Goal: Information Seeking & Learning: Check status

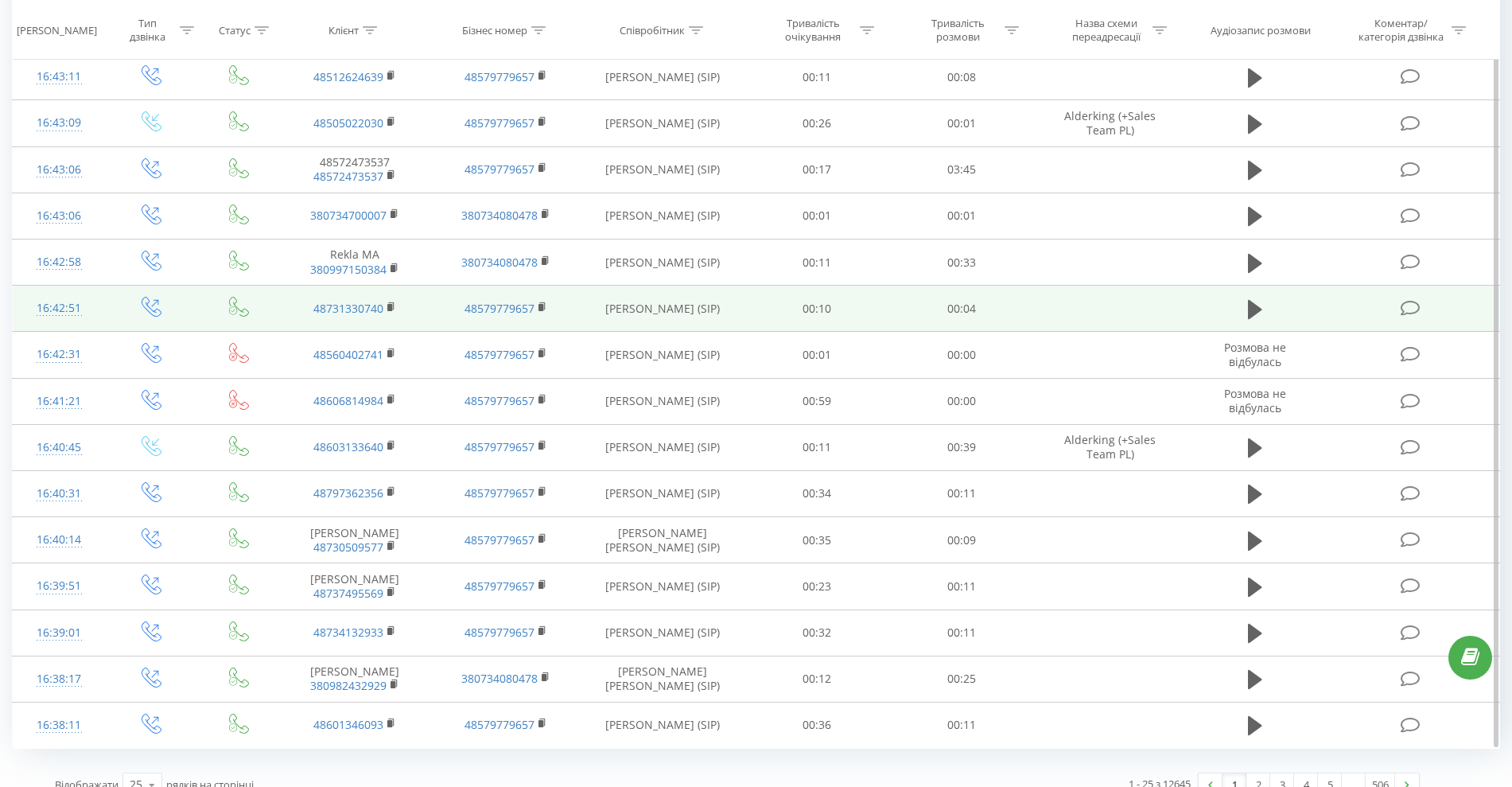
scroll to position [668, 0]
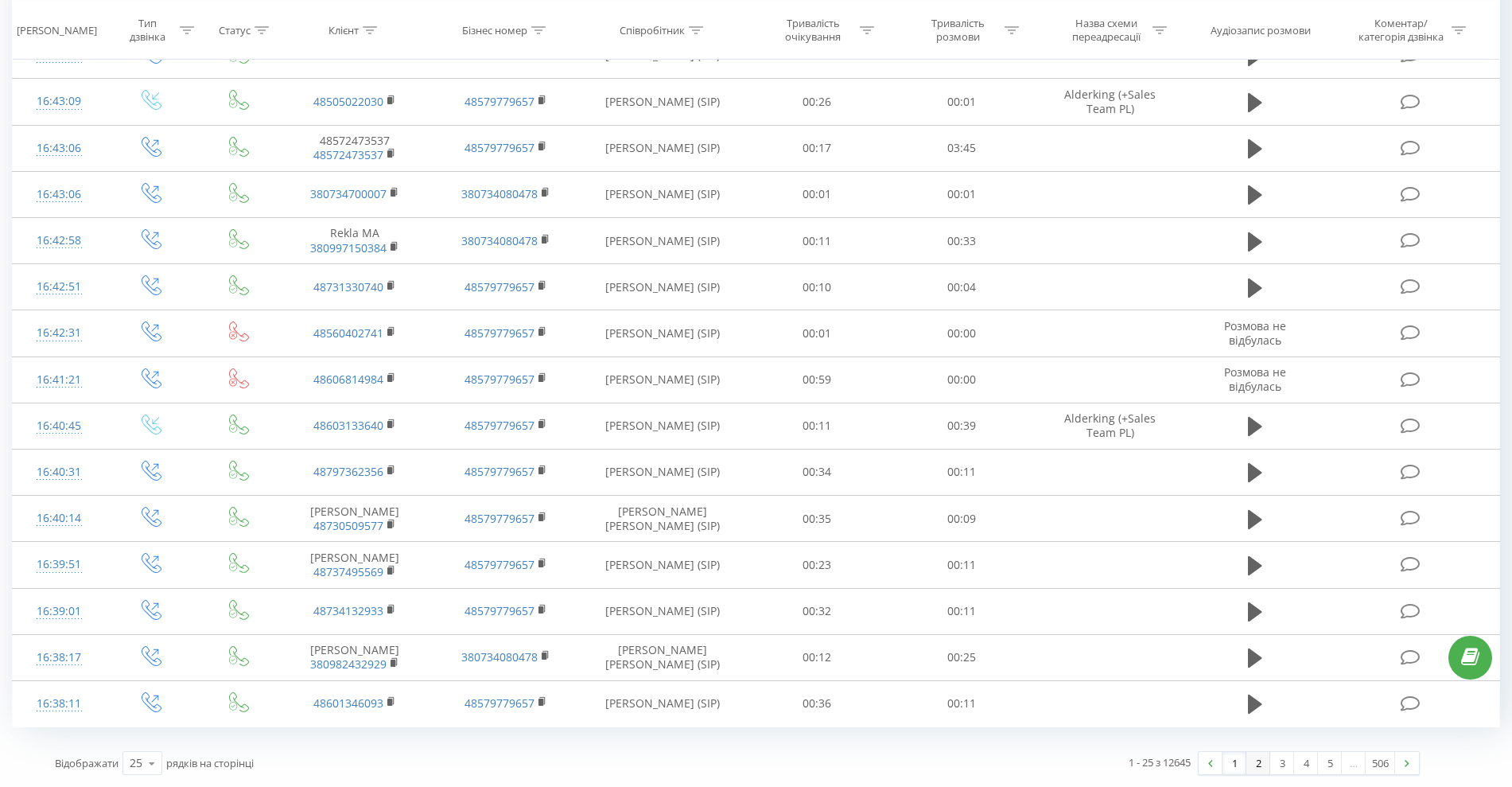
click at [1265, 766] on link "2" at bounding box center [1258, 762] width 24 height 23
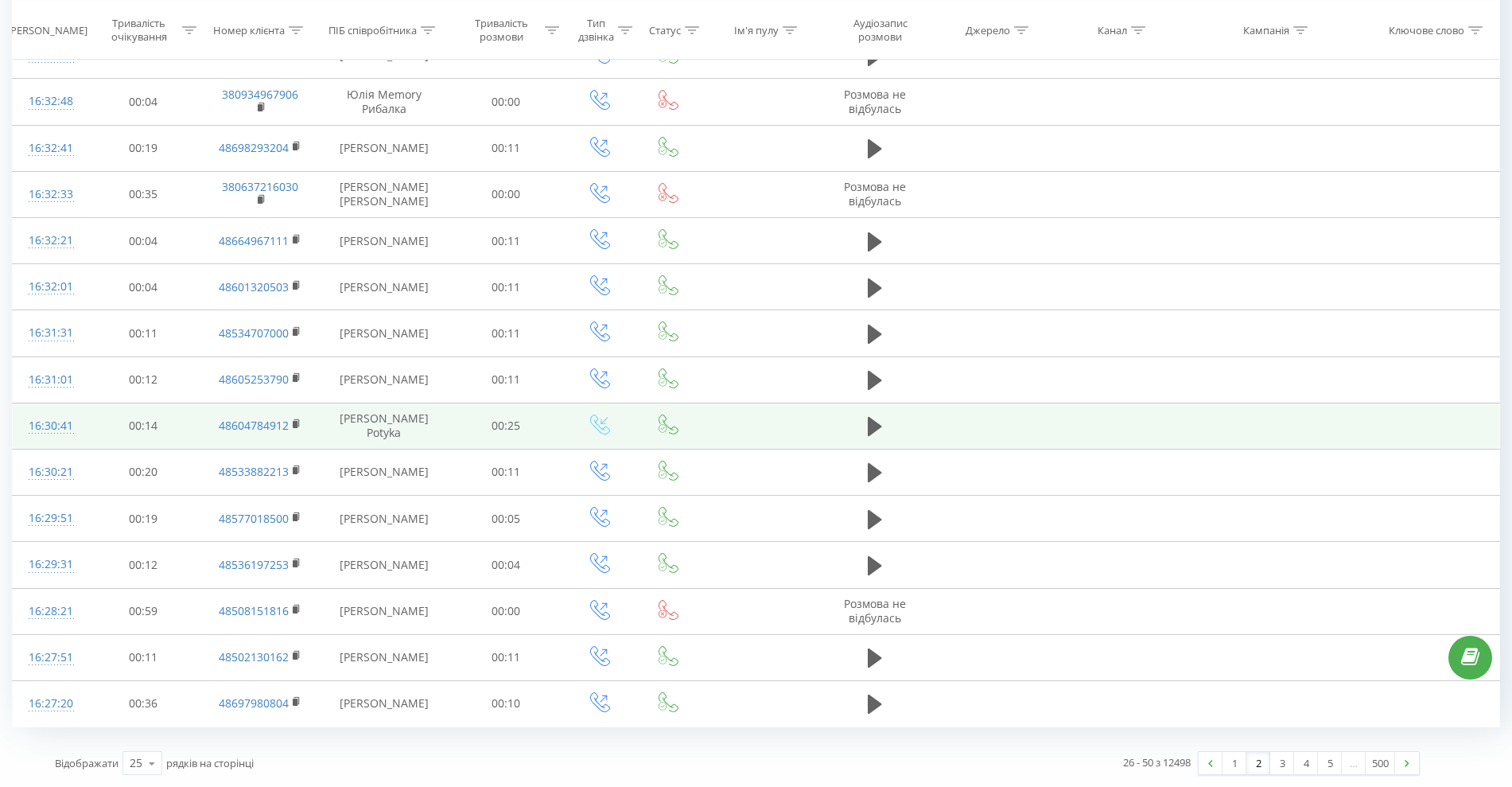
scroll to position [680, 0]
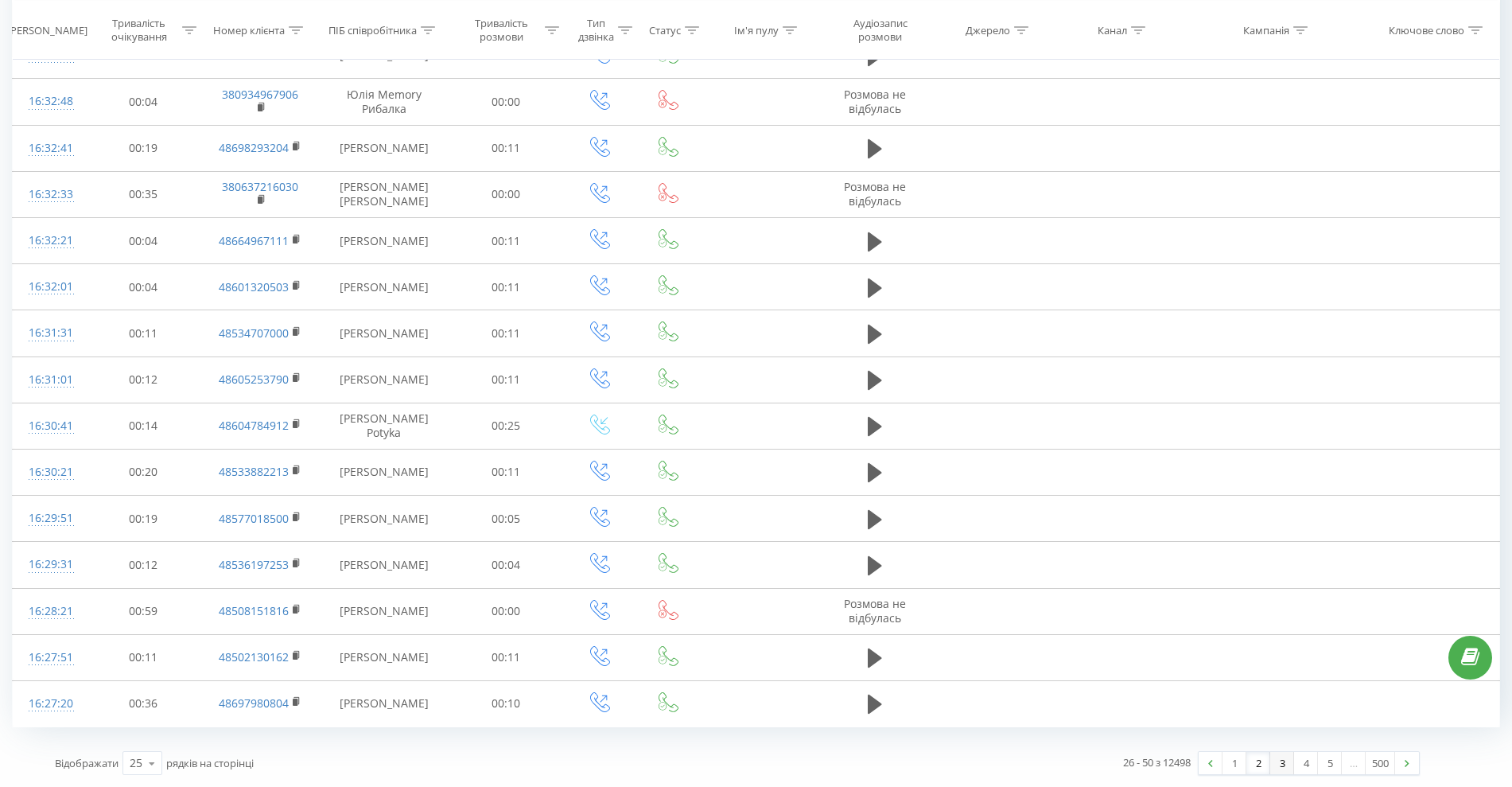
click at [1281, 765] on link "3" at bounding box center [1281, 762] width 24 height 23
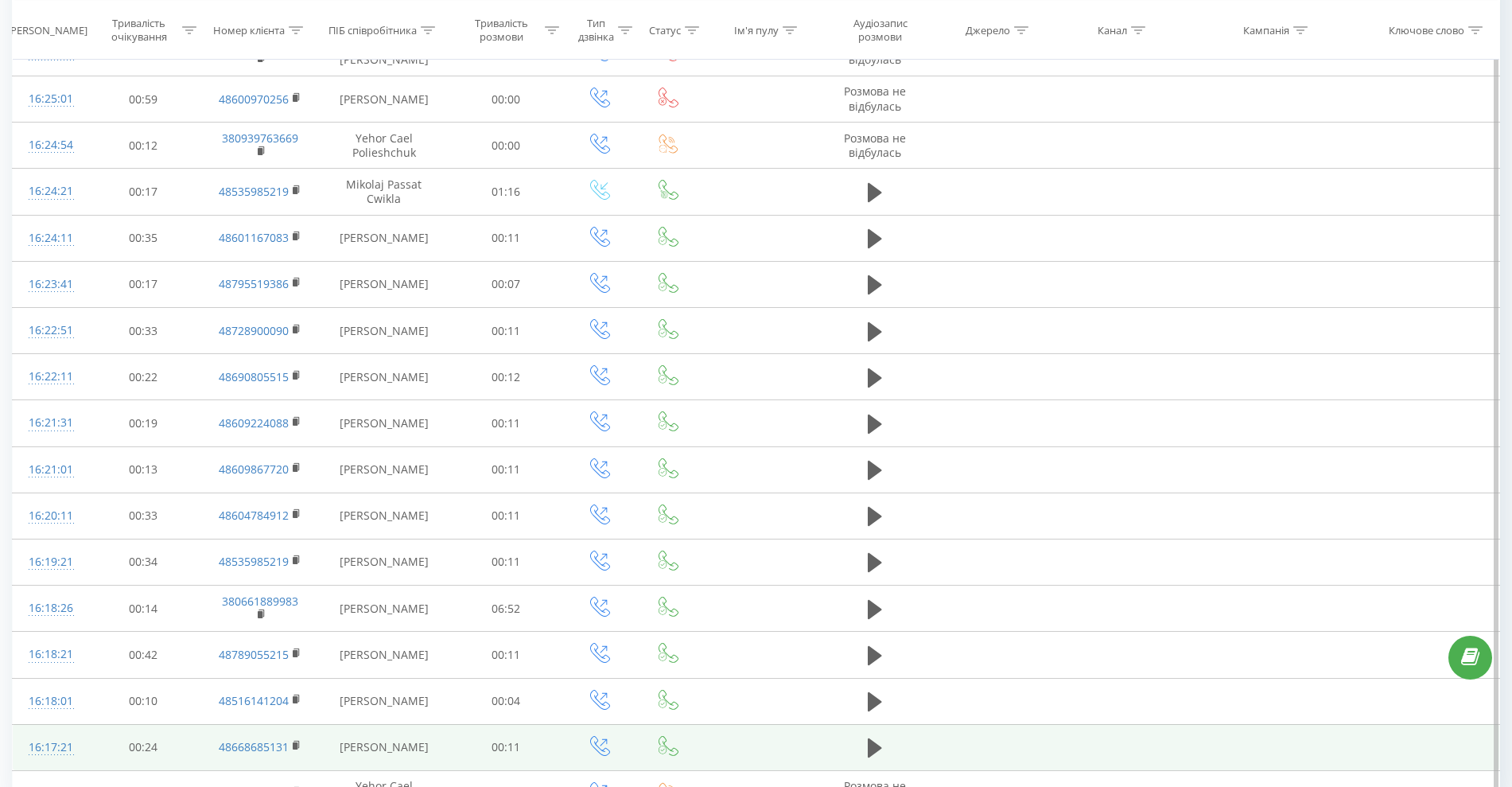
scroll to position [668, 0]
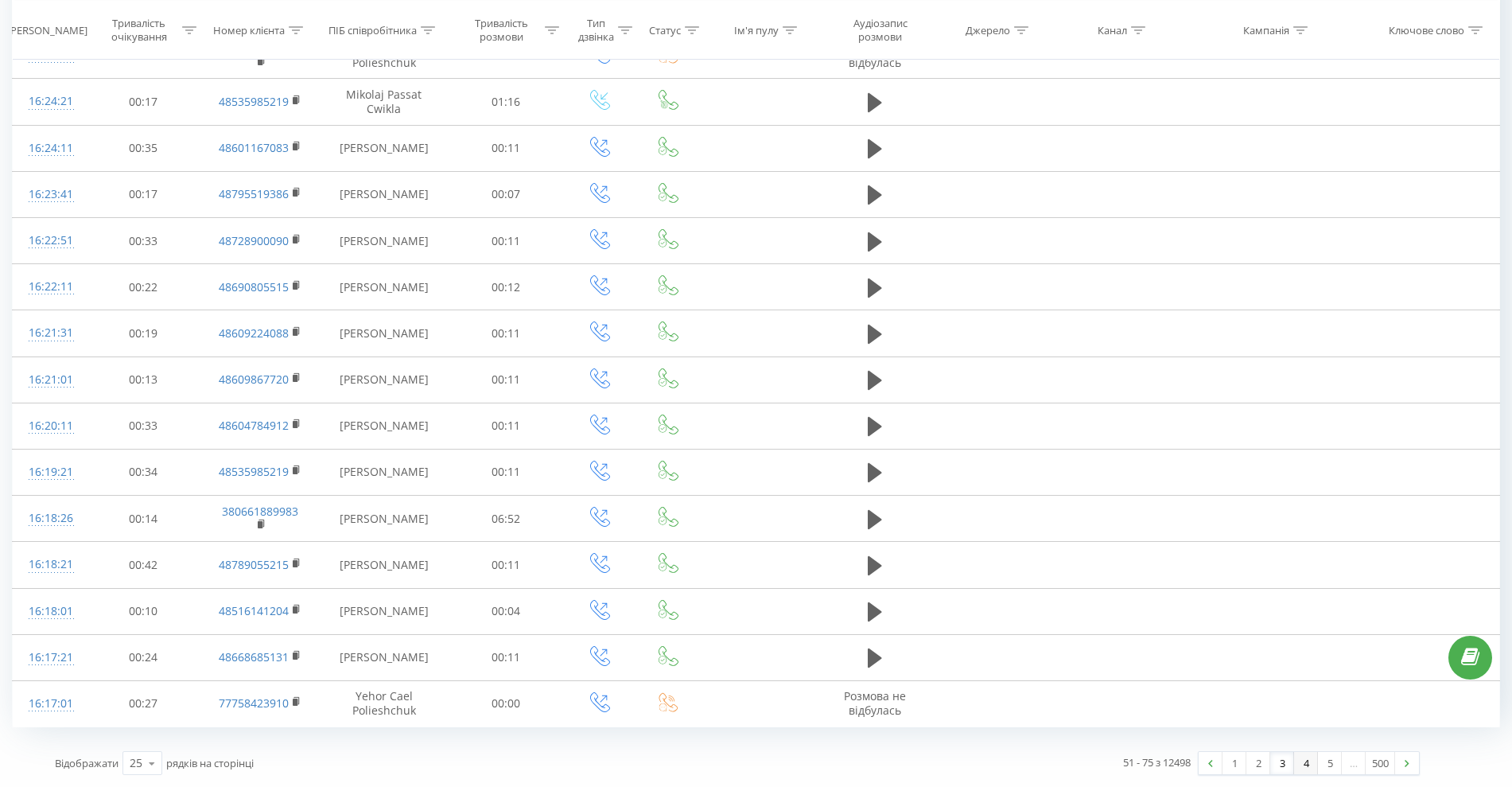
click at [1304, 762] on link "4" at bounding box center [1306, 762] width 24 height 23
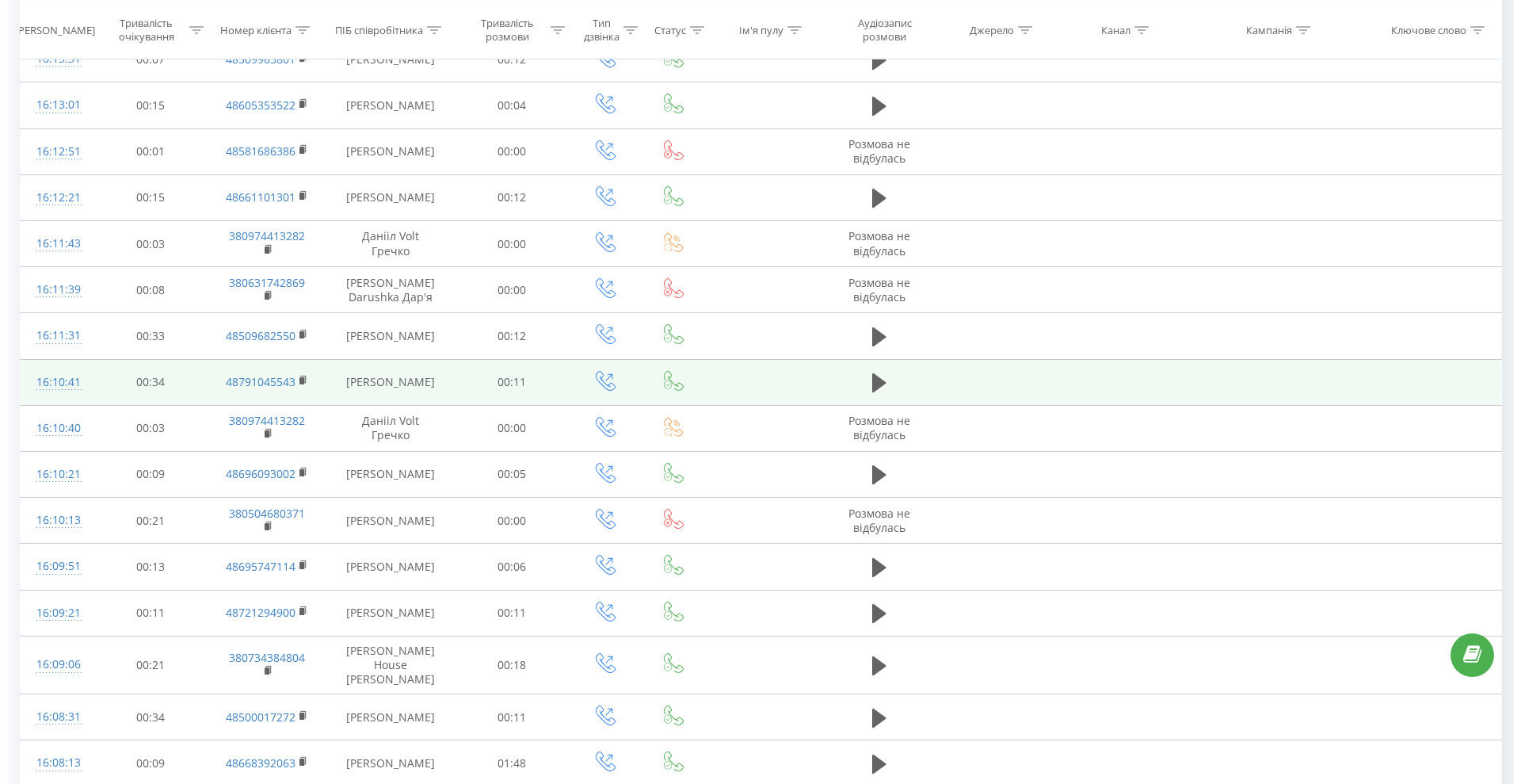
scroll to position [579, 0]
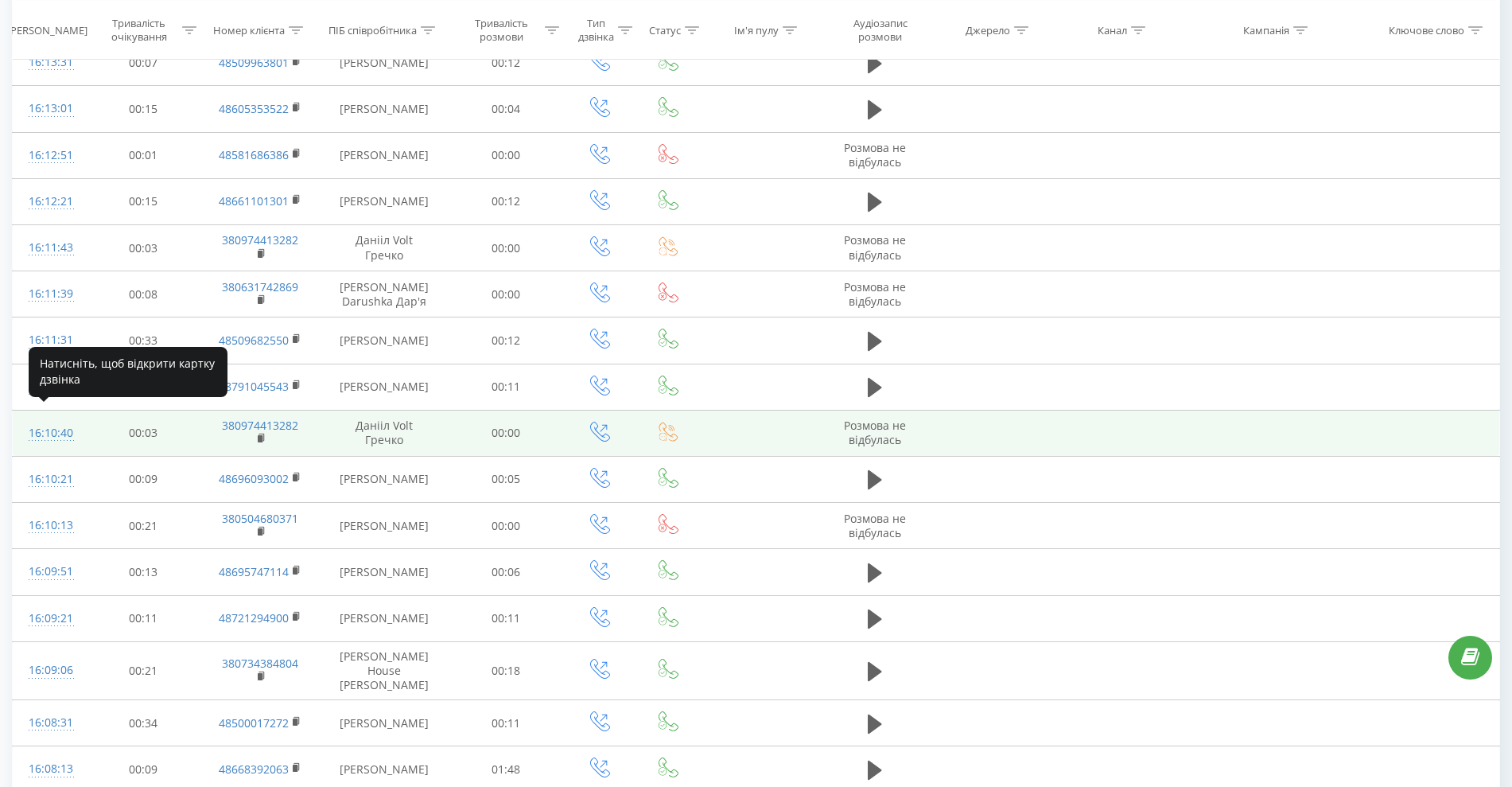
click at [58, 419] on div "16:10:40" at bounding box center [50, 433] width 42 height 31
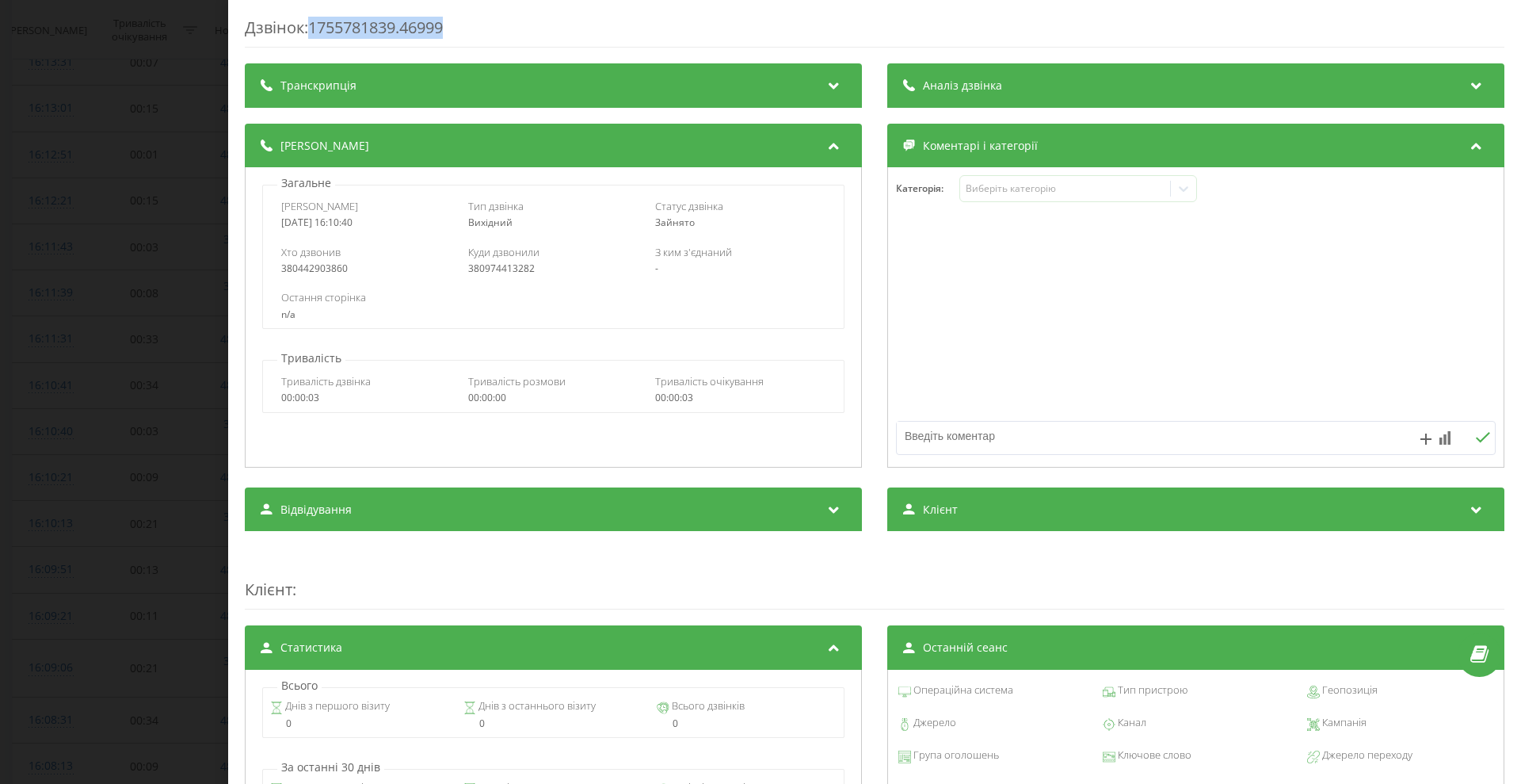
drag, startPoint x: 467, startPoint y: 31, endPoint x: 315, endPoint y: 37, distance: 152.1
click at [315, 37] on div "Дзвінок : 1755781839.46999" at bounding box center [874, 32] width 1260 height 31
copy div "1755781839.46999"
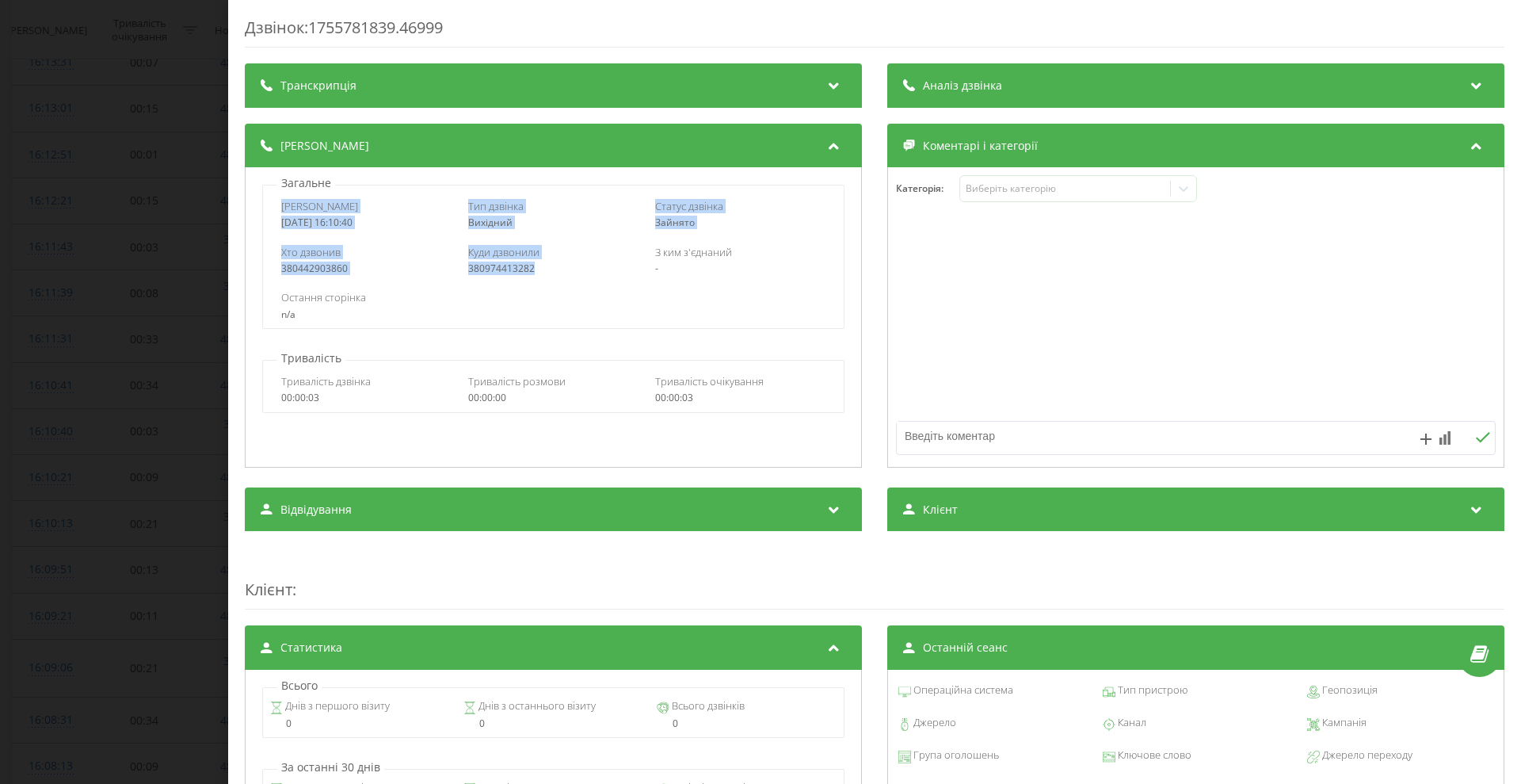
copy div "Дата дзвінка 2025-08-21 16:10:40 Тип дзвінка Вихідний Статус дзвінка Зайнято Хт…"
drag, startPoint x: 293, startPoint y: 210, endPoint x: 549, endPoint y: 272, distance: 263.4
click at [549, 272] on div "Дата дзвінка 2025-08-21 16:10:40 Тип дзвінка Вихідний Статус дзвінка Зайнято Хт…" at bounding box center [553, 256] width 581 height 144
click at [144, 338] on div "Дзвінок : 1755781839.46999 Транскрипція Для AI-аналізу майбутніх дзвінків налаш…" at bounding box center [760, 392] width 1521 height 784
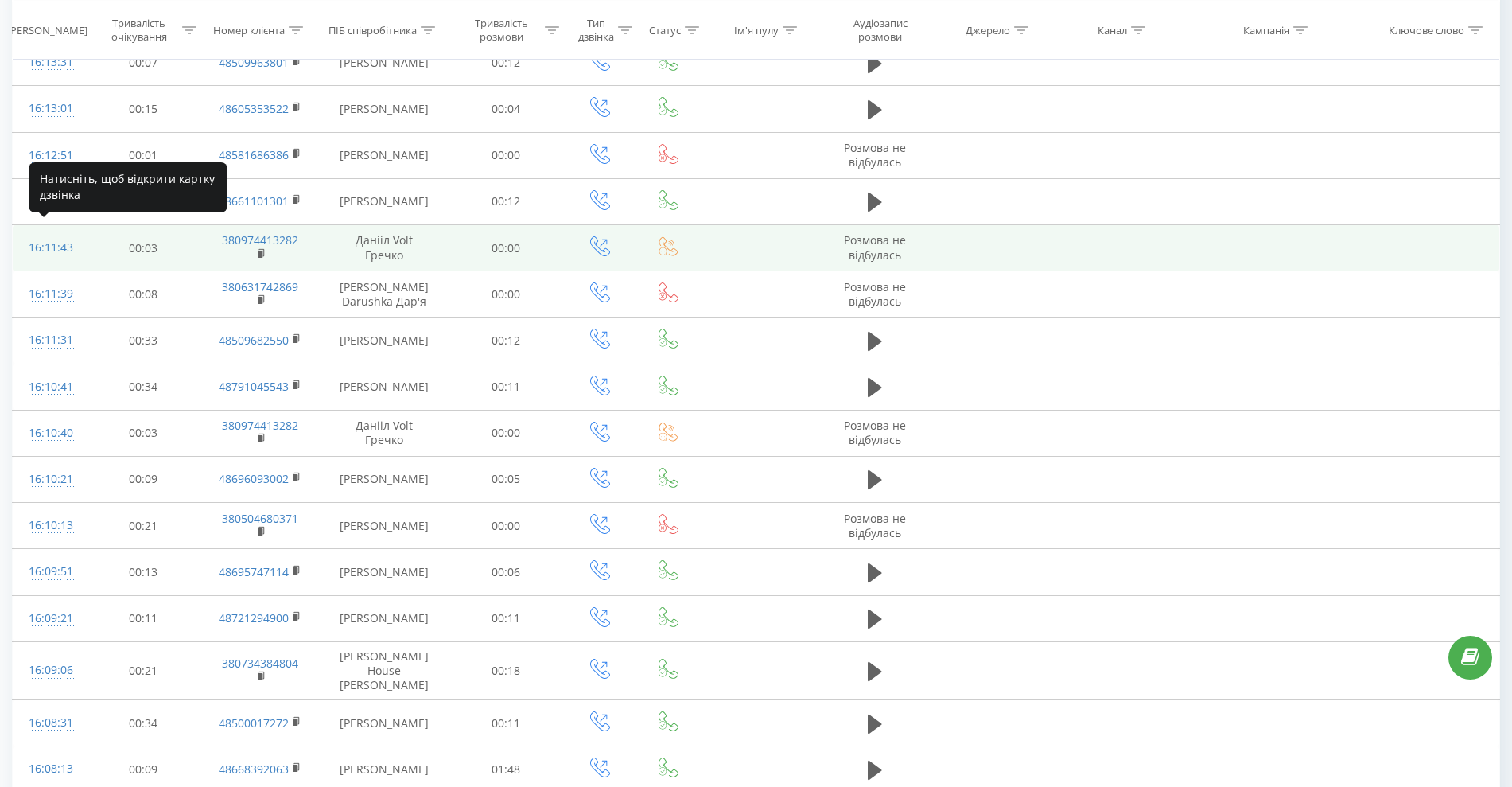
click at [40, 234] on div "16:11:43" at bounding box center [50, 248] width 42 height 31
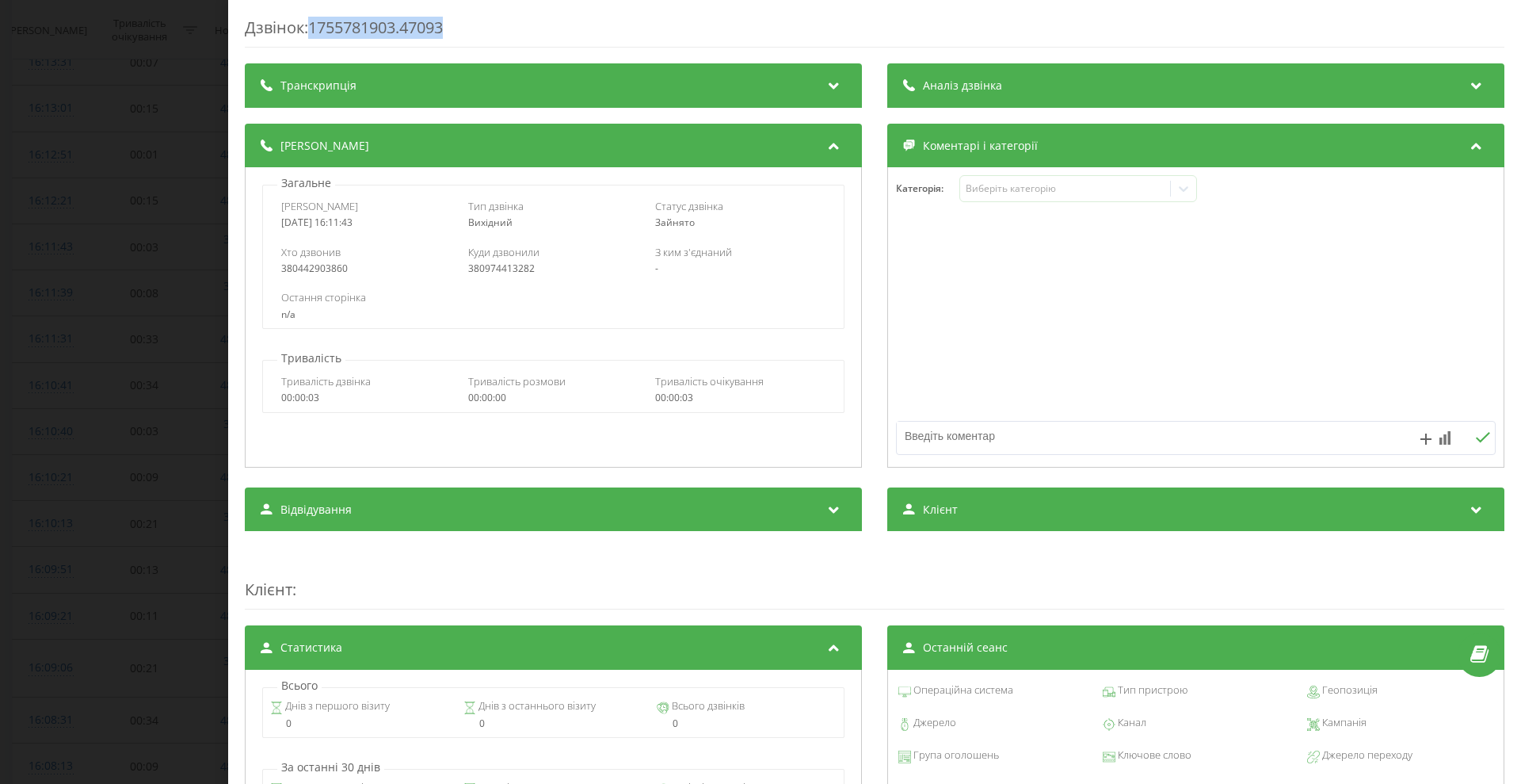
drag, startPoint x: 426, startPoint y: 29, endPoint x: 316, endPoint y: 29, distance: 110.0
click at [316, 29] on div "Дзвінок : 1755781903.47093" at bounding box center [874, 32] width 1260 height 31
copy div "1755781903.47093"
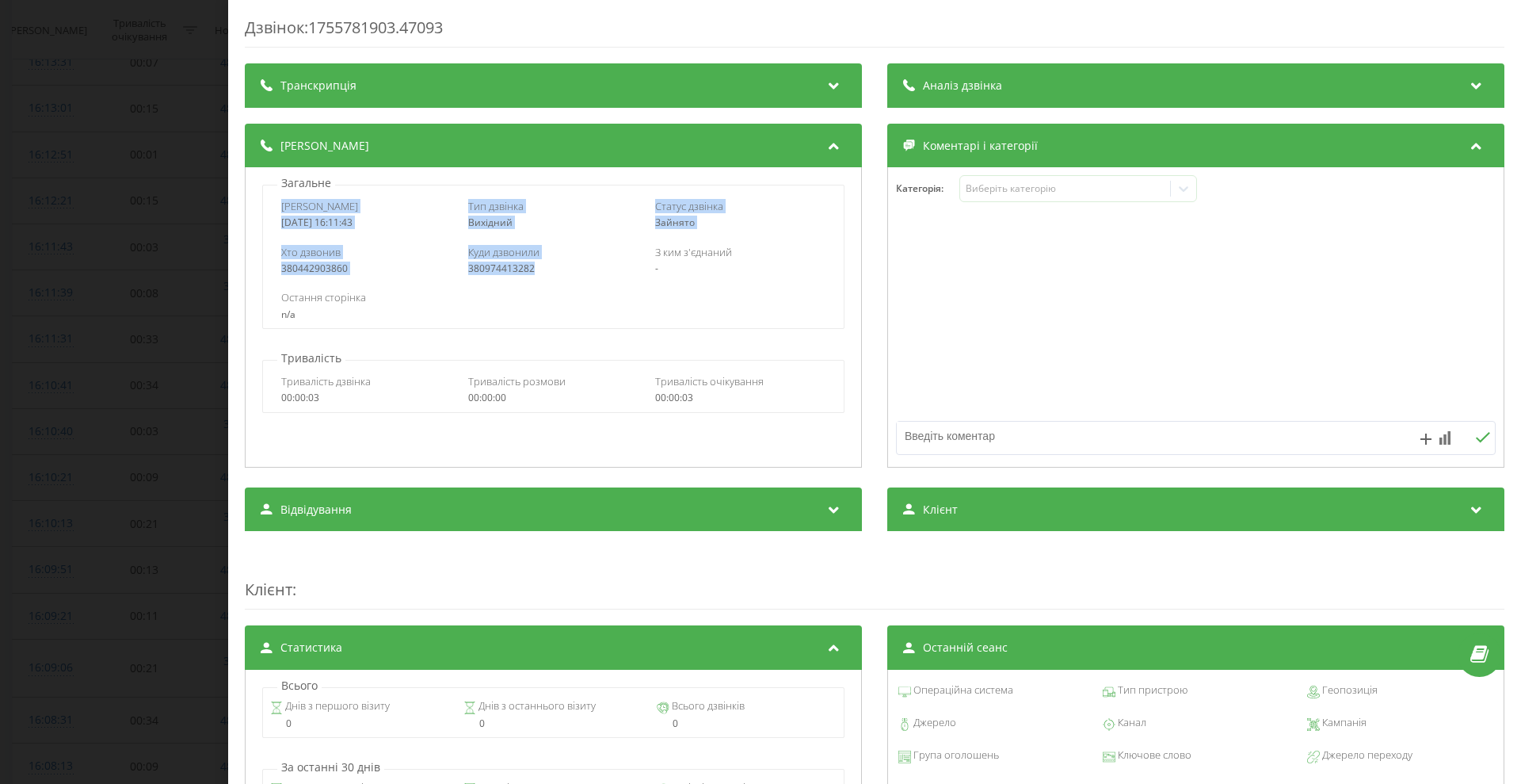
drag, startPoint x: 279, startPoint y: 203, endPoint x: 531, endPoint y: 267, distance: 260.0
click at [531, 267] on div "Дата дзвінка 2025-08-21 16:11:43 Тип дзвінка Вихідний Статус дзвінка Зайнято Хт…" at bounding box center [553, 256] width 581 height 144
copy div "Дата дзвінка 2025-08-21 16:11:43 Тип дзвінка Вихідний Статус дзвінка Зайнято Хт…"
